Goal: Navigation & Orientation: Find specific page/section

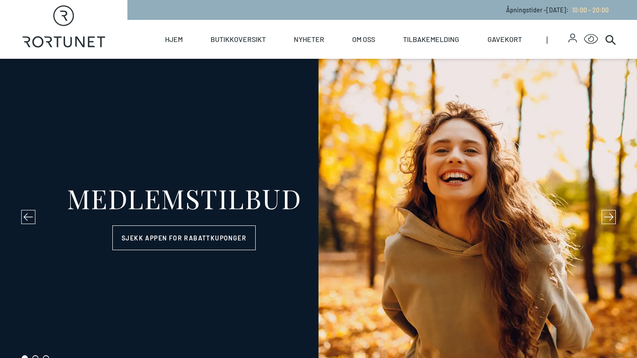
select select "NO"
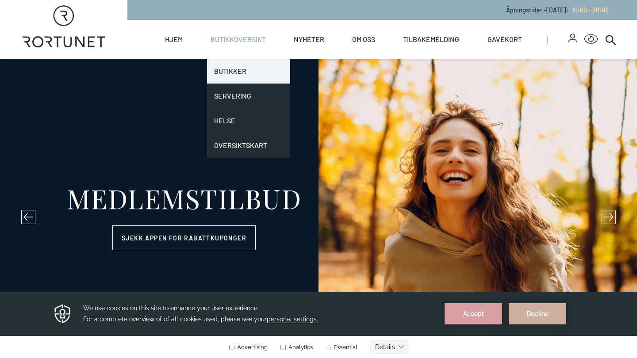
click at [234, 66] on link "Butikker" at bounding box center [248, 71] width 83 height 25
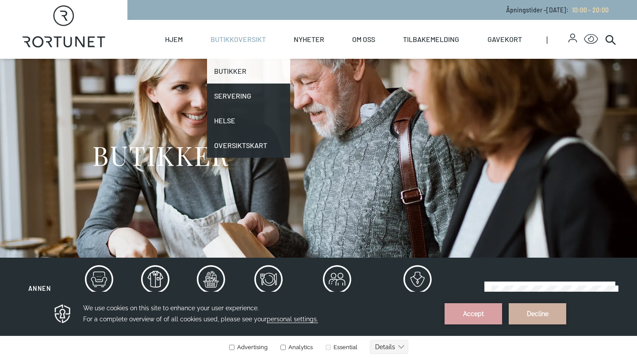
click at [248, 73] on link "Butikker" at bounding box center [248, 71] width 83 height 25
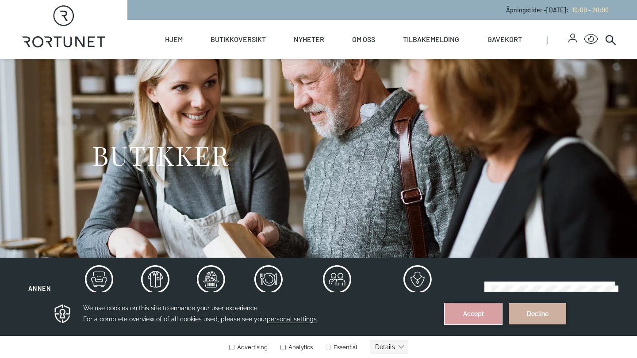
click at [481, 316] on button "Accept" at bounding box center [472, 313] width 57 height 21
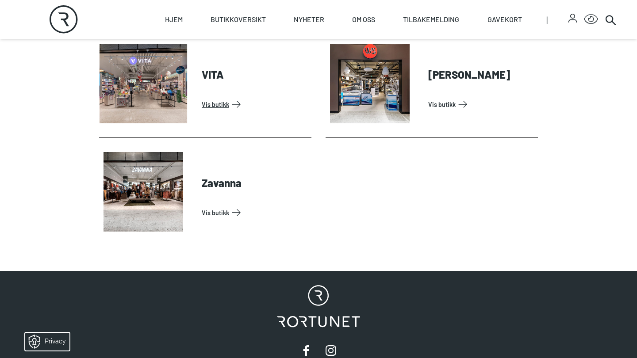
scroll to position [2879, 0]
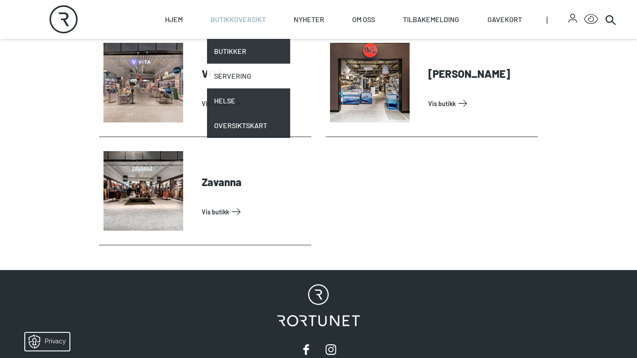
click at [251, 72] on link "Servering" at bounding box center [248, 76] width 83 height 25
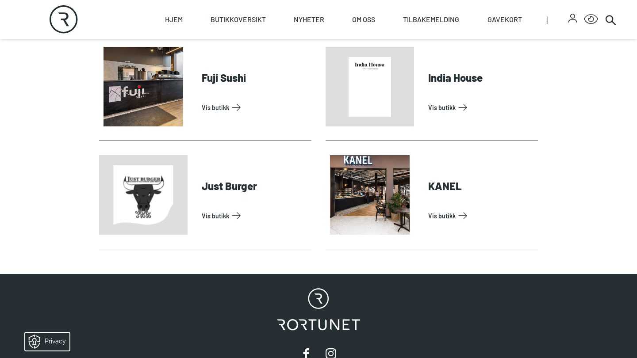
scroll to position [400, 0]
